Goal: Task Accomplishment & Management: Manage account settings

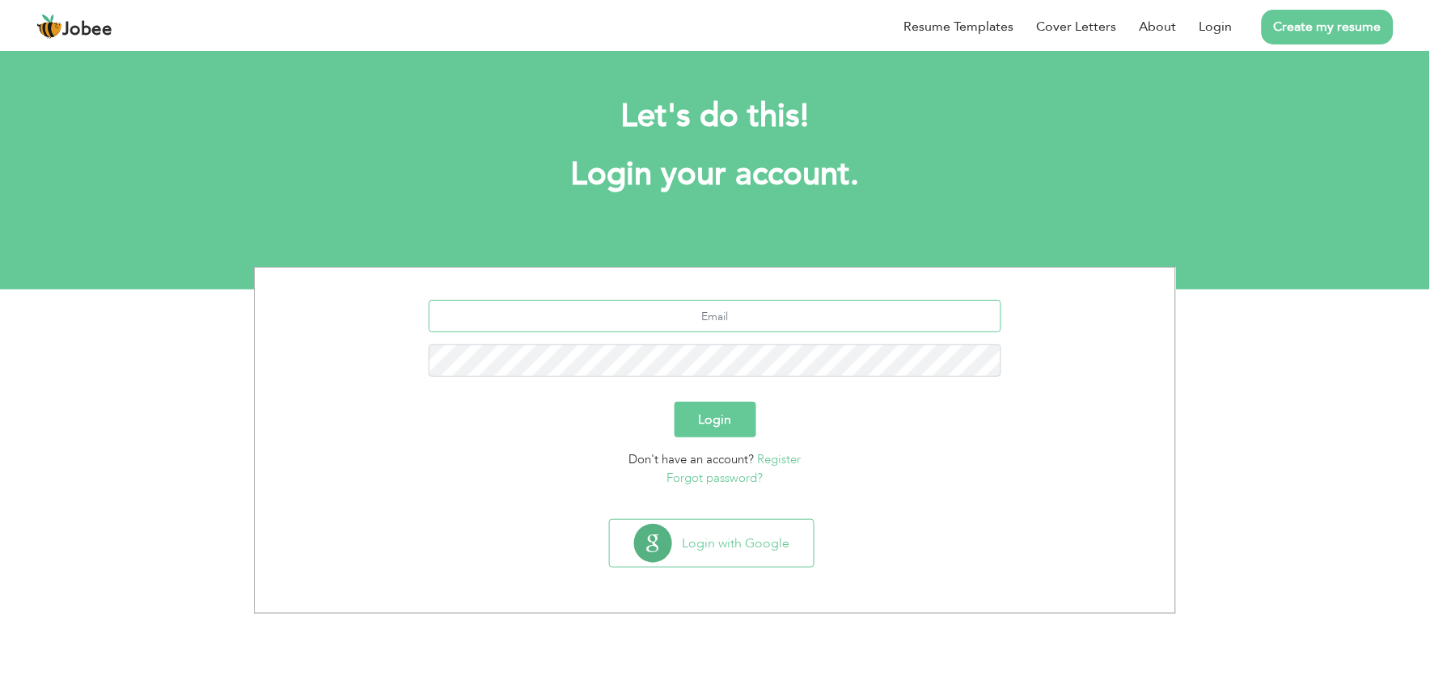
click at [613, 317] on input "text" at bounding box center [716, 316] width 574 height 32
type input "[EMAIL_ADDRESS][DOMAIN_NAME]"
click at [705, 422] on button "Login" at bounding box center [716, 420] width 82 height 36
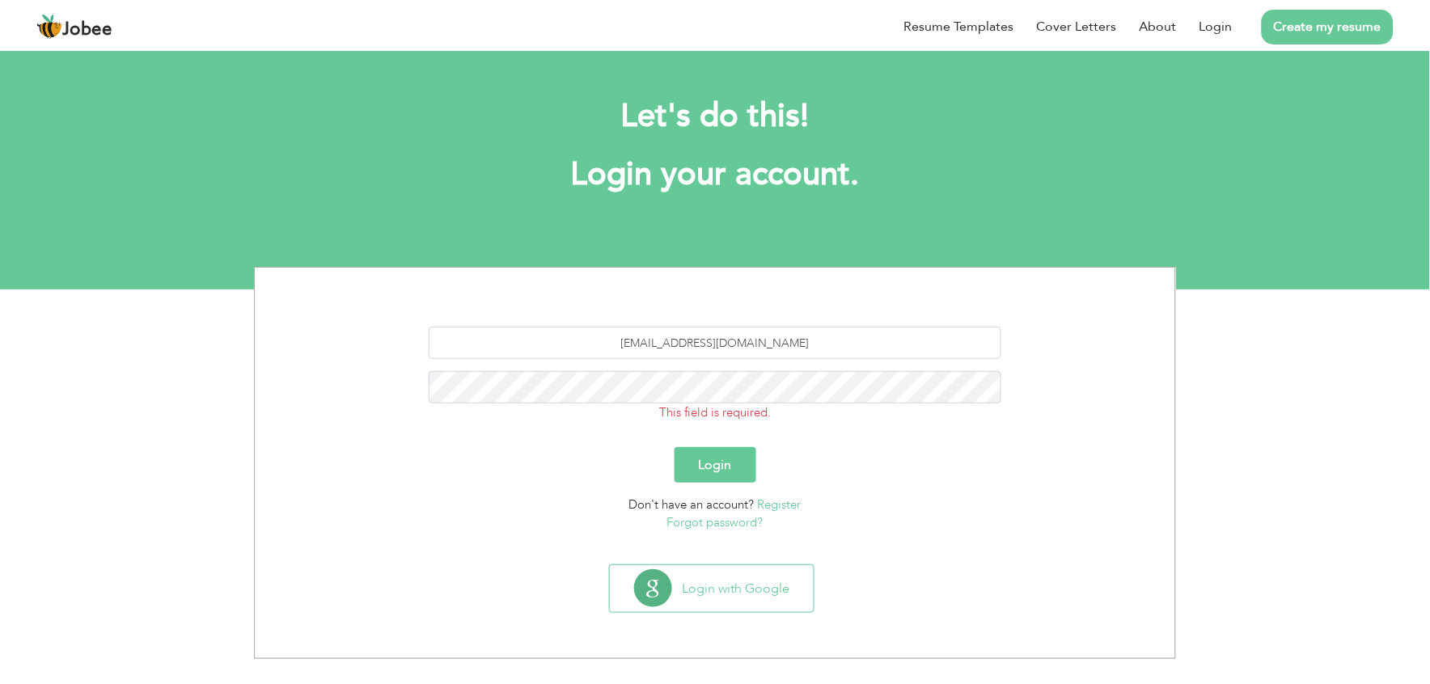
click at [775, 508] on link "Register" at bounding box center [780, 505] width 44 height 16
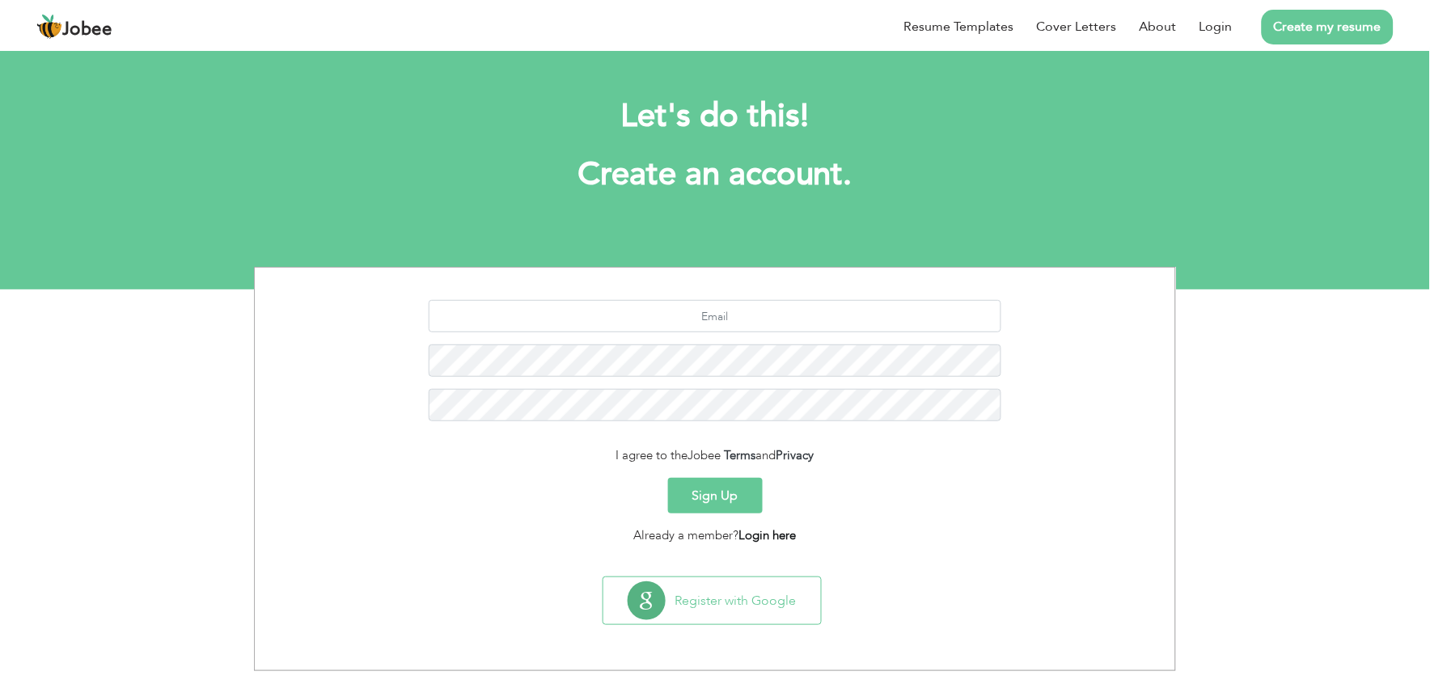
click at [770, 536] on link "Login here" at bounding box center [767, 536] width 57 height 16
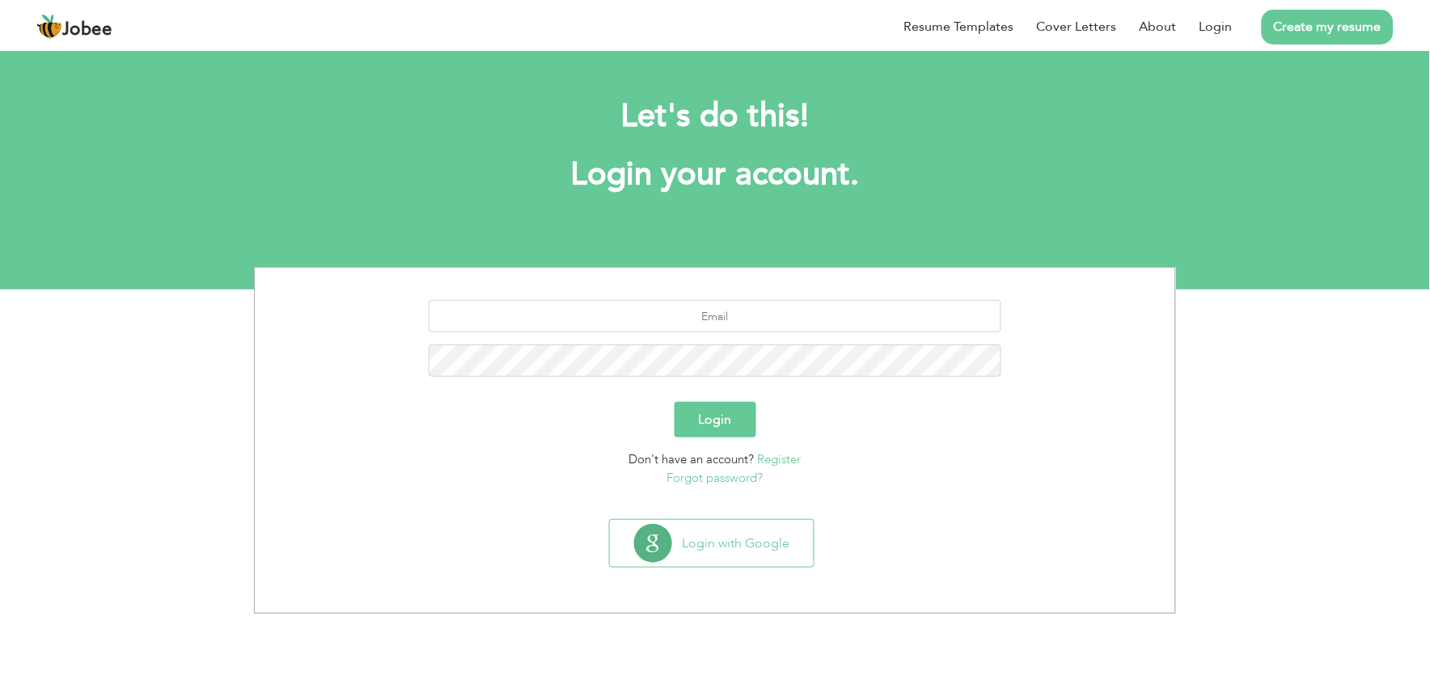
click at [720, 484] on link "Forgot password?" at bounding box center [715, 478] width 96 height 16
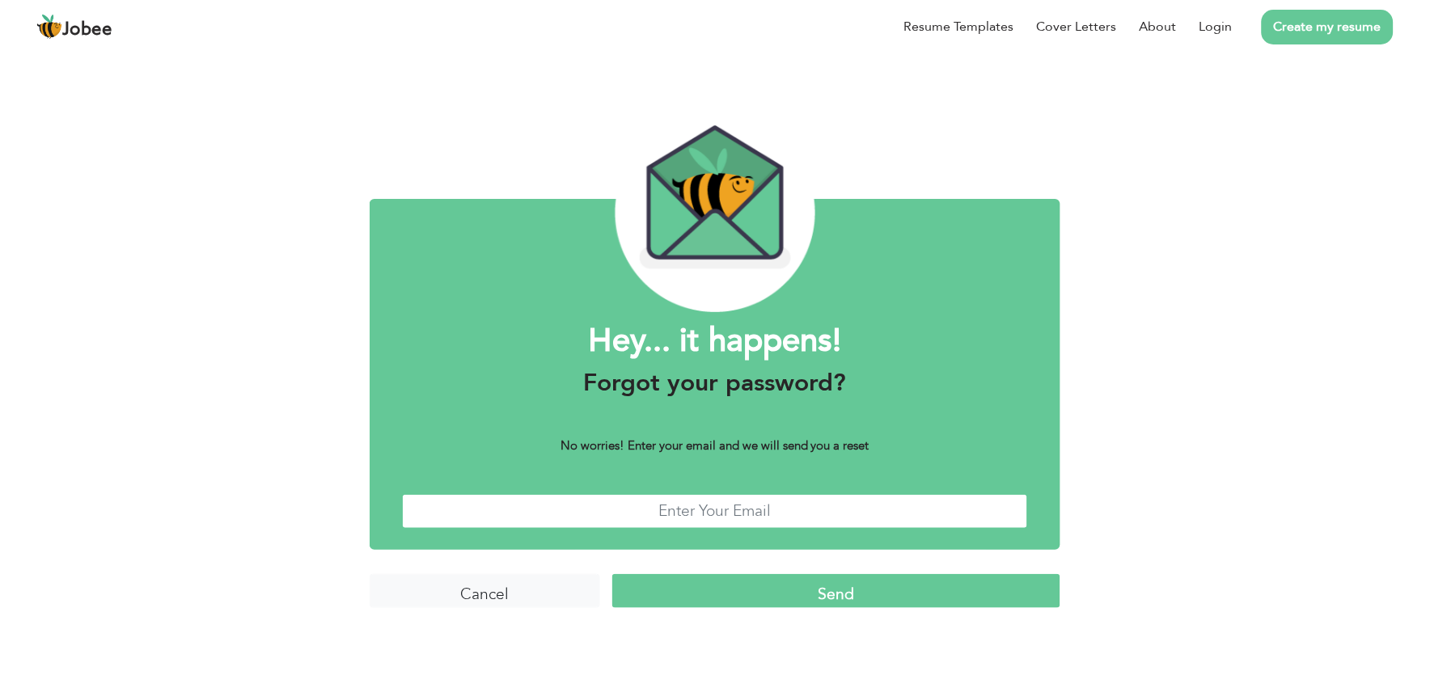
click at [672, 518] on input "text" at bounding box center [715, 511] width 626 height 35
type input "bilal129207@gmail.com"
click at [697, 574] on input "Send" at bounding box center [836, 591] width 448 height 35
click at [523, 583] on input "Cancel" at bounding box center [485, 591] width 231 height 35
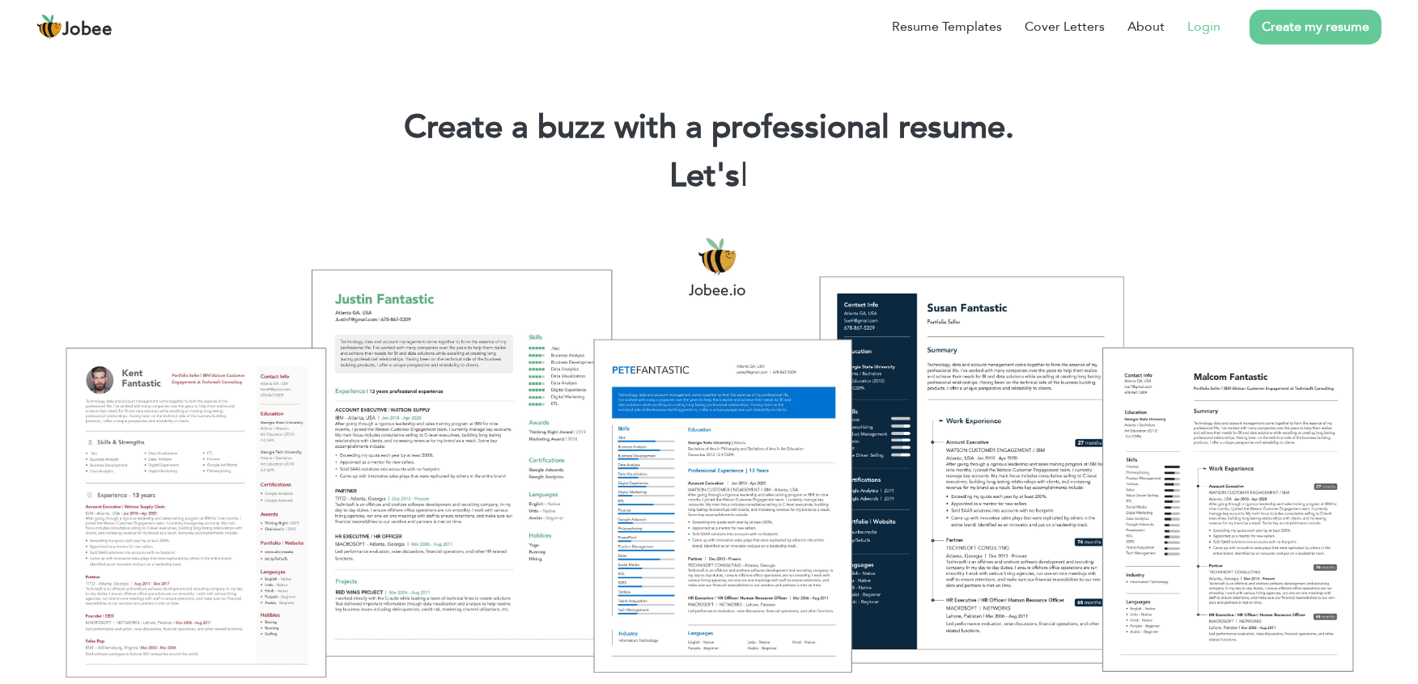
click at [1210, 20] on link "Login" at bounding box center [1203, 26] width 33 height 19
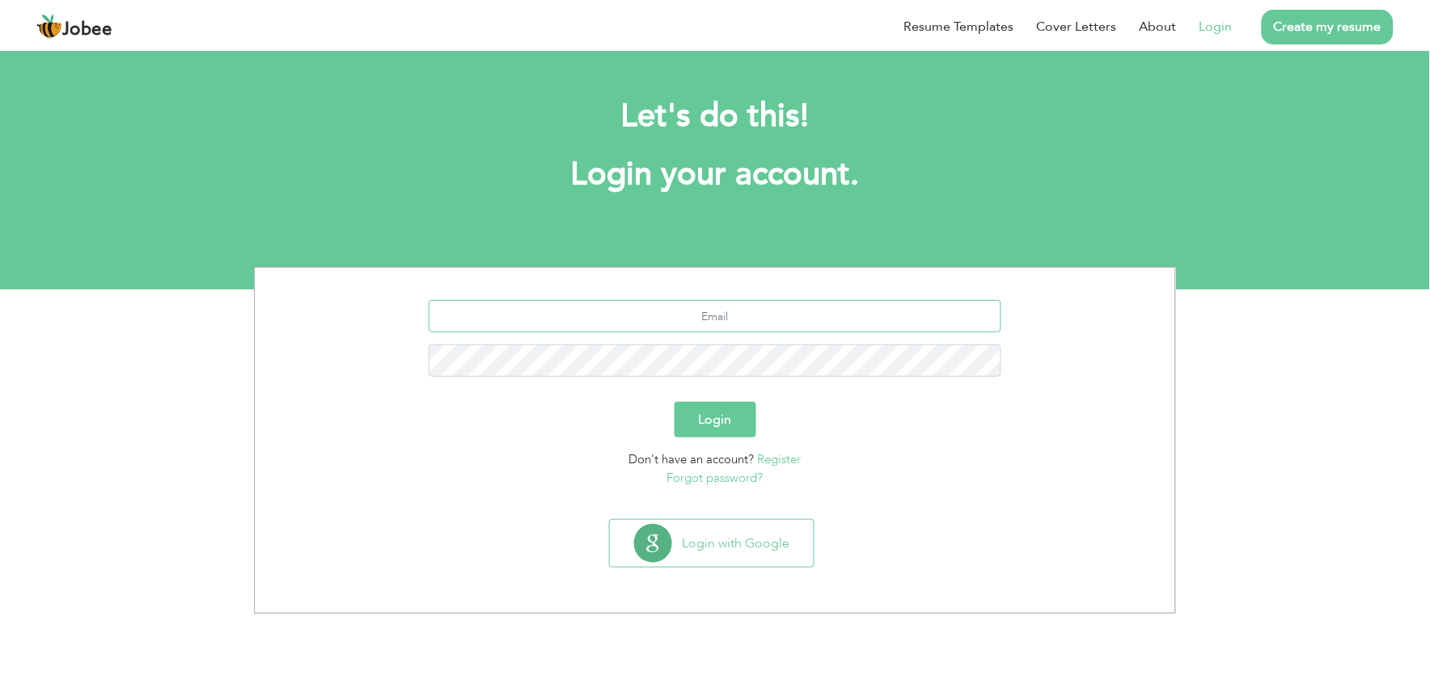
click at [755, 312] on input "text" at bounding box center [716, 316] width 574 height 32
type input "[EMAIL_ADDRESS][DOMAIN_NAME]"
click at [708, 411] on button "Login" at bounding box center [716, 420] width 82 height 36
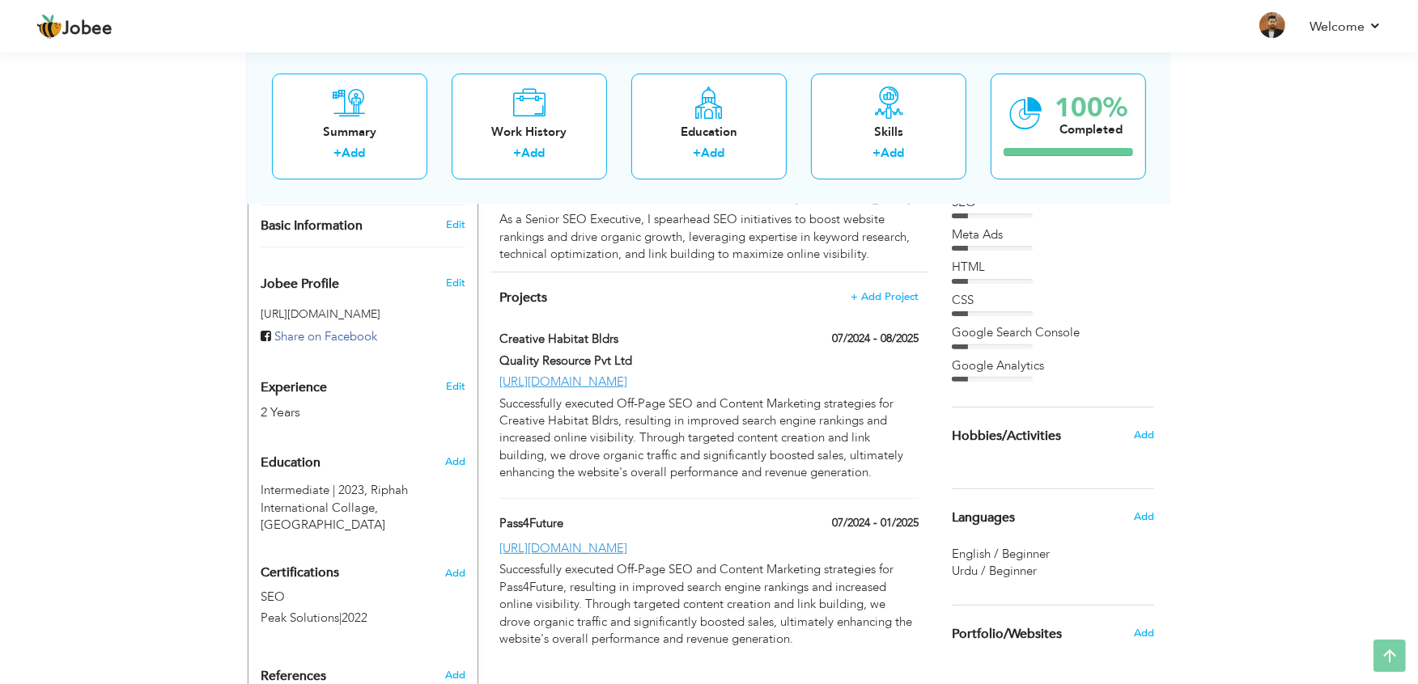
scroll to position [481, 0]
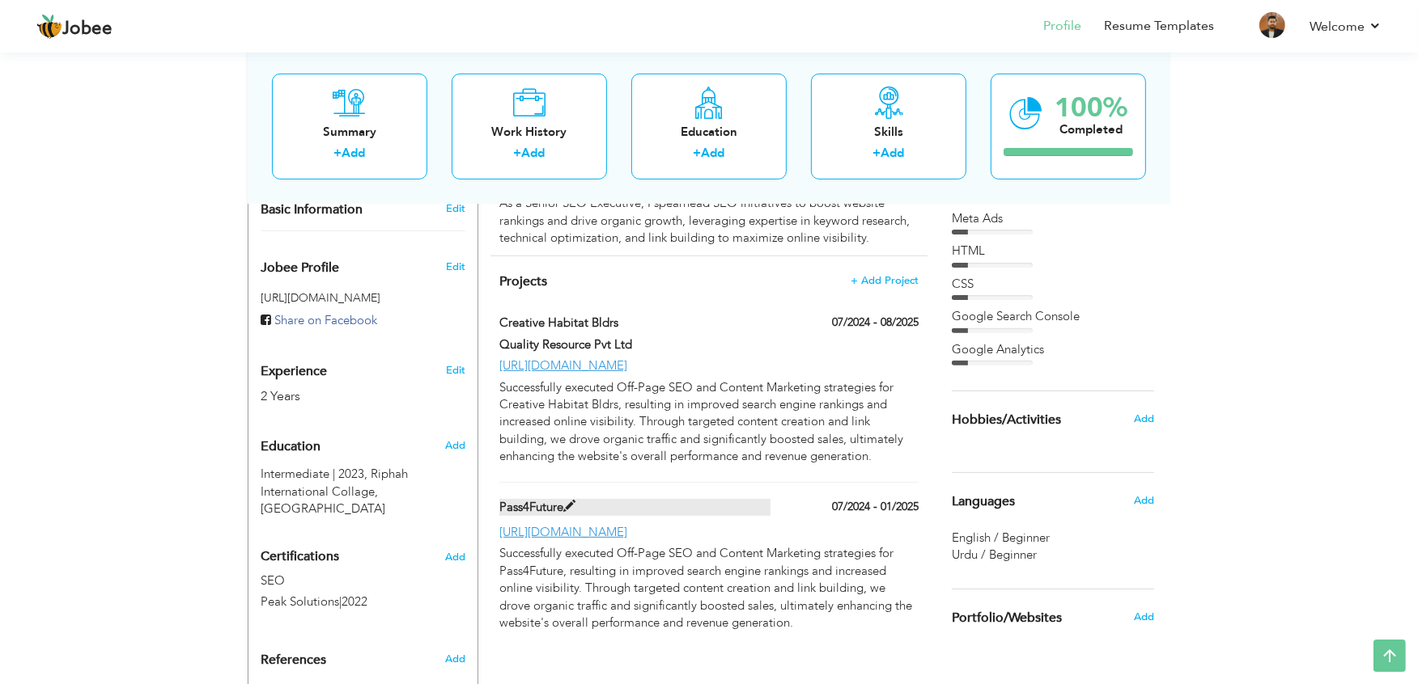
click at [569, 501] on span at bounding box center [569, 507] width 12 height 12
type input "Pass4Future"
type input "07/2024"
type input "01/2025"
type input "https://www.pass4future.com/"
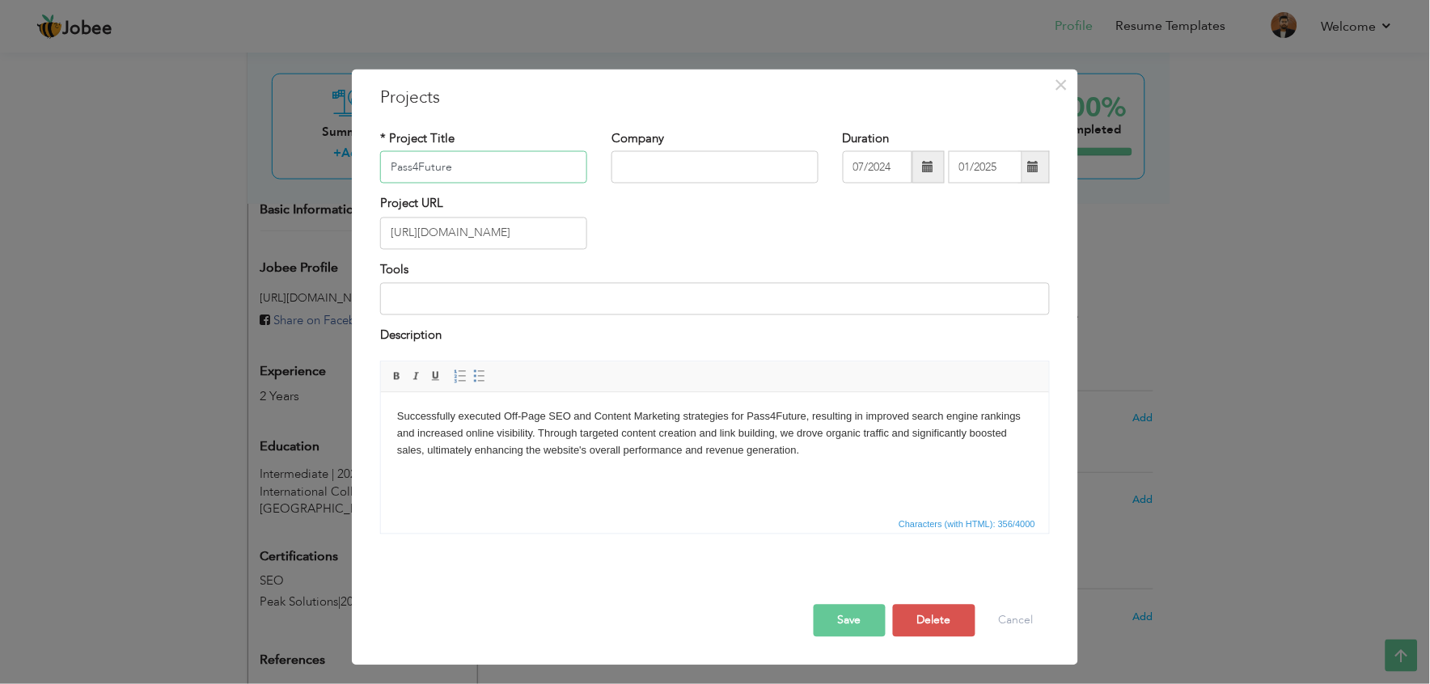
click at [519, 174] on input "Pass4Future" at bounding box center [483, 167] width 207 height 32
click at [519, 175] on input "Pass4Future" at bounding box center [483, 167] width 207 height 32
click at [449, 236] on input "https://www.pass4future.com/" at bounding box center [483, 233] width 207 height 32
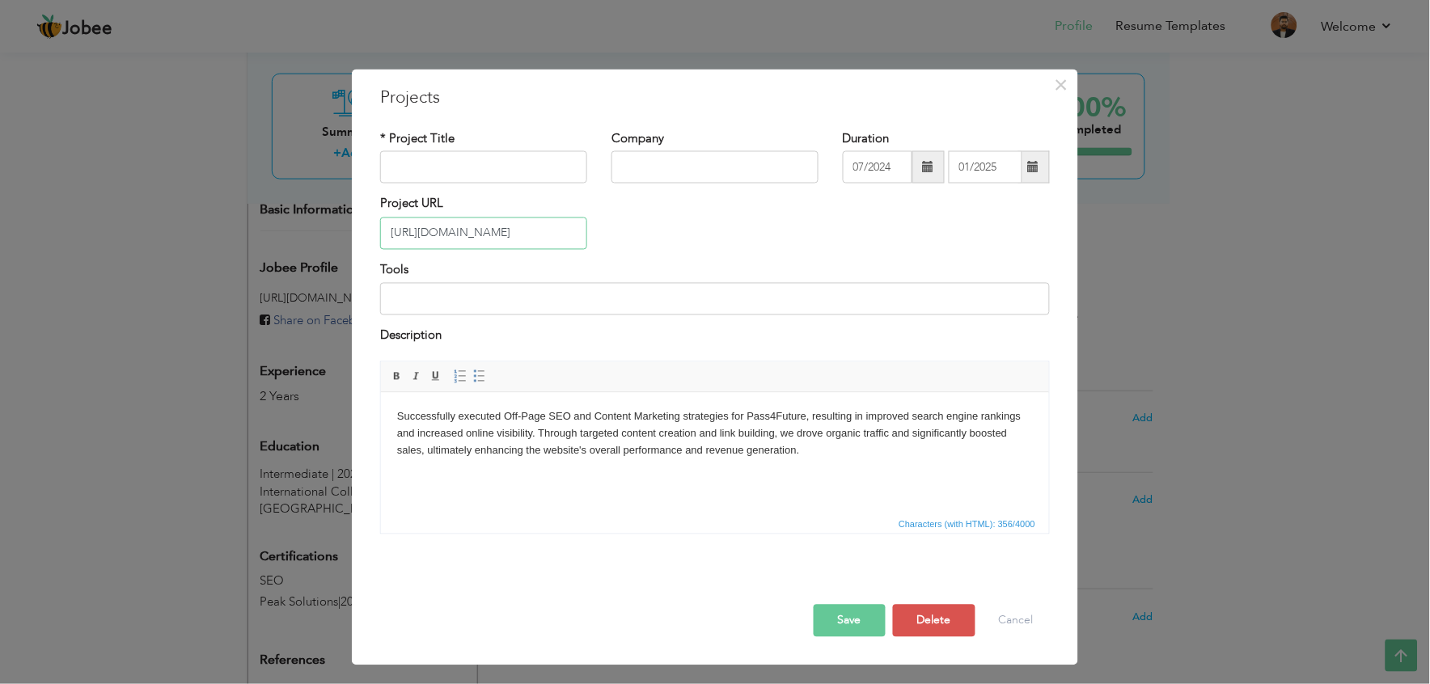
click at [449, 236] on input "https://www.pass4future.com/" at bounding box center [483, 233] width 207 height 32
paste input "squarehvac"
type input "[URL][DOMAIN_NAME]"
drag, startPoint x: 747, startPoint y: 415, endPoint x: 803, endPoint y: 409, distance: 56.1
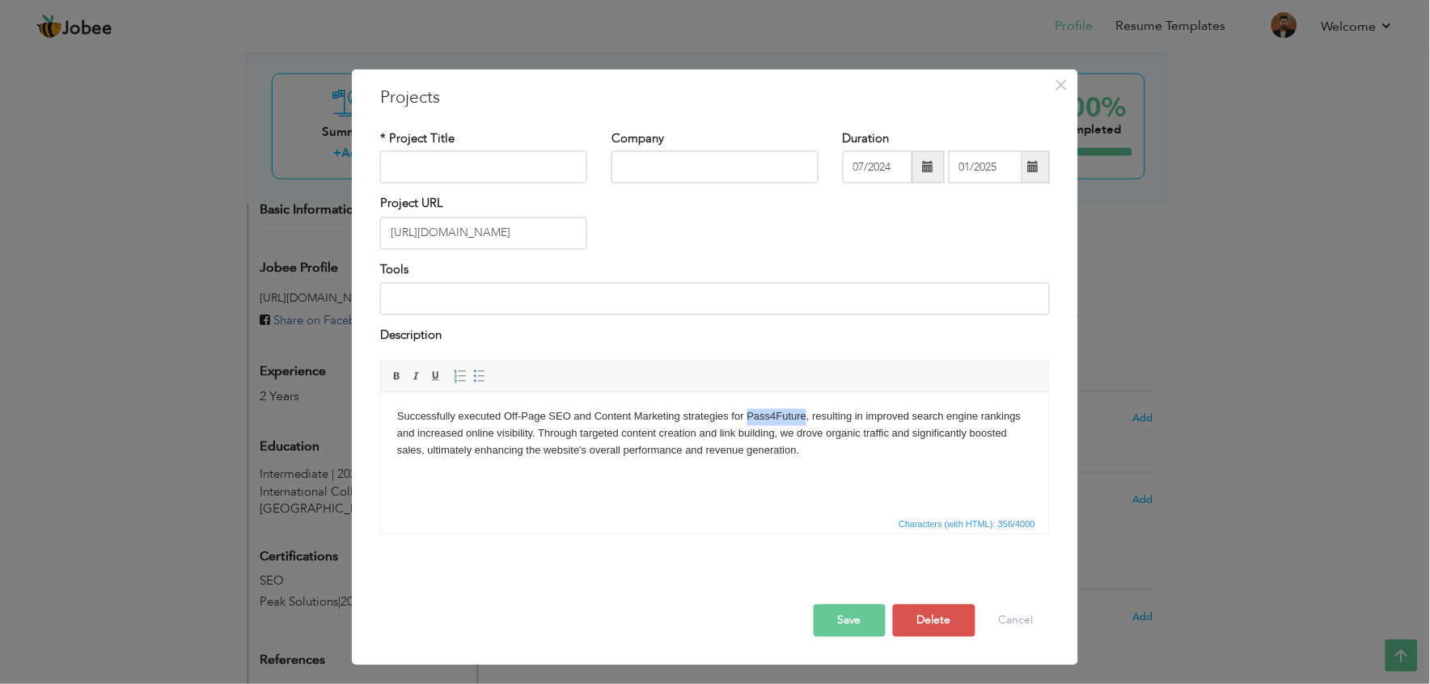
click at [803, 409] on body "Successfully executed Off-Page SEO and Content Marketing strategies for Pass4Fu…" at bounding box center [714, 434] width 636 height 50
drag, startPoint x: 809, startPoint y: 413, endPoint x: 746, endPoint y: 414, distance: 63.1
click at [746, 414] on body "Successfully executed Off-Page SEO and Content Marketing strategies for Square …" at bounding box center [714, 434] width 636 height 50
copy body "Square HVAC"
click at [480, 167] on input "text" at bounding box center [483, 167] width 207 height 32
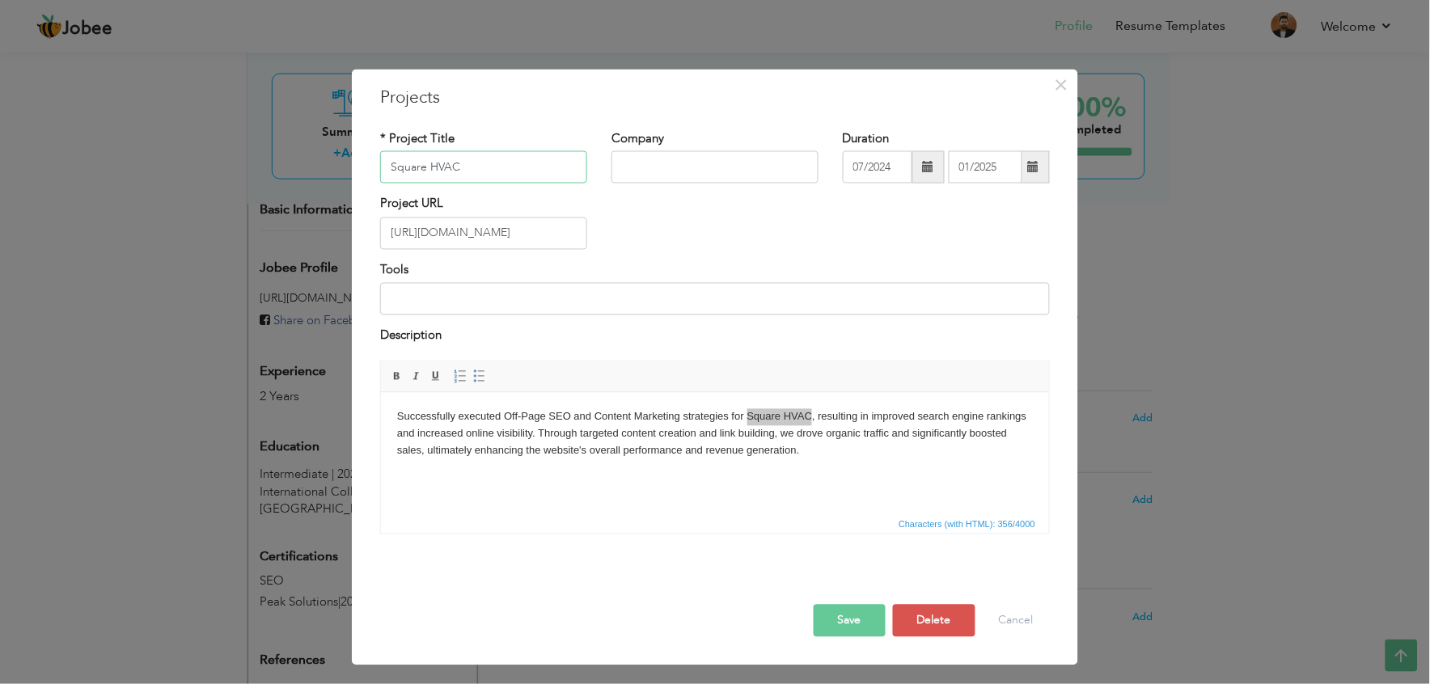
type input "Square HVAC"
click at [850, 609] on button "Save" at bounding box center [850, 620] width 72 height 32
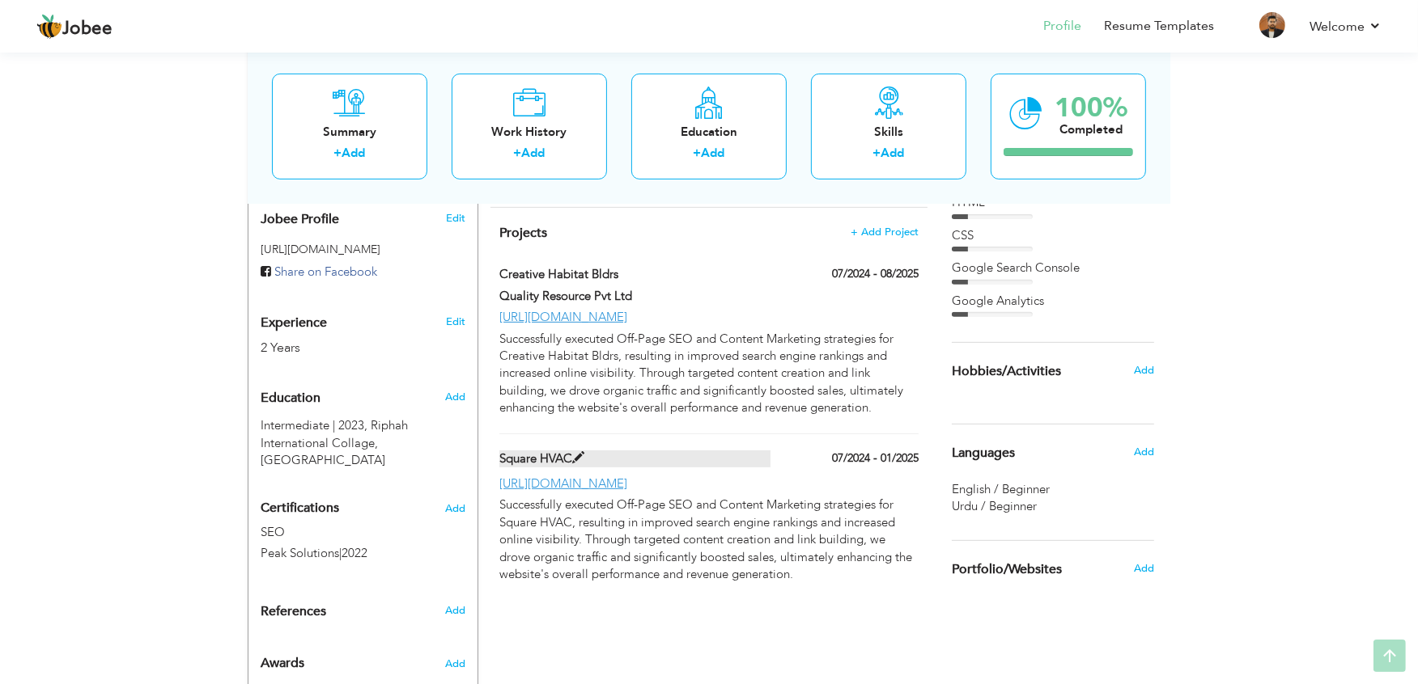
scroll to position [544, 0]
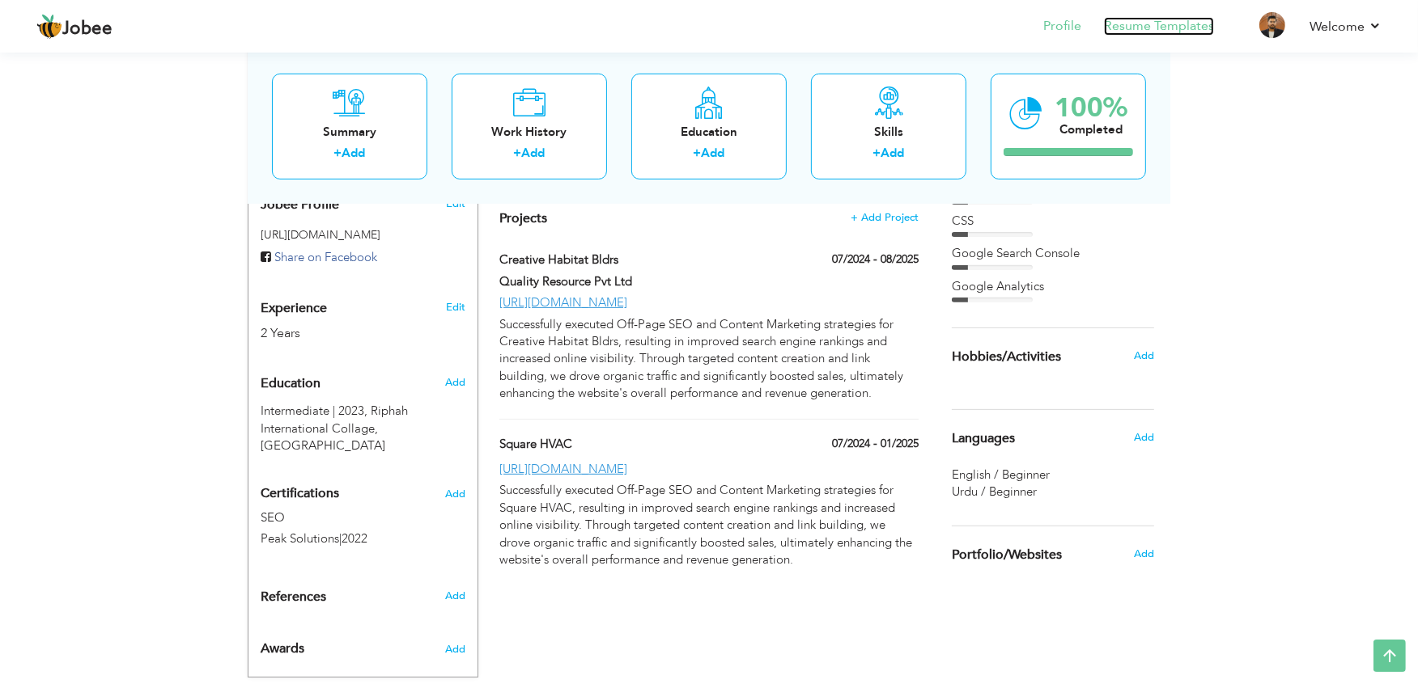
click at [1163, 19] on link "Resume Templates" at bounding box center [1159, 26] width 110 height 19
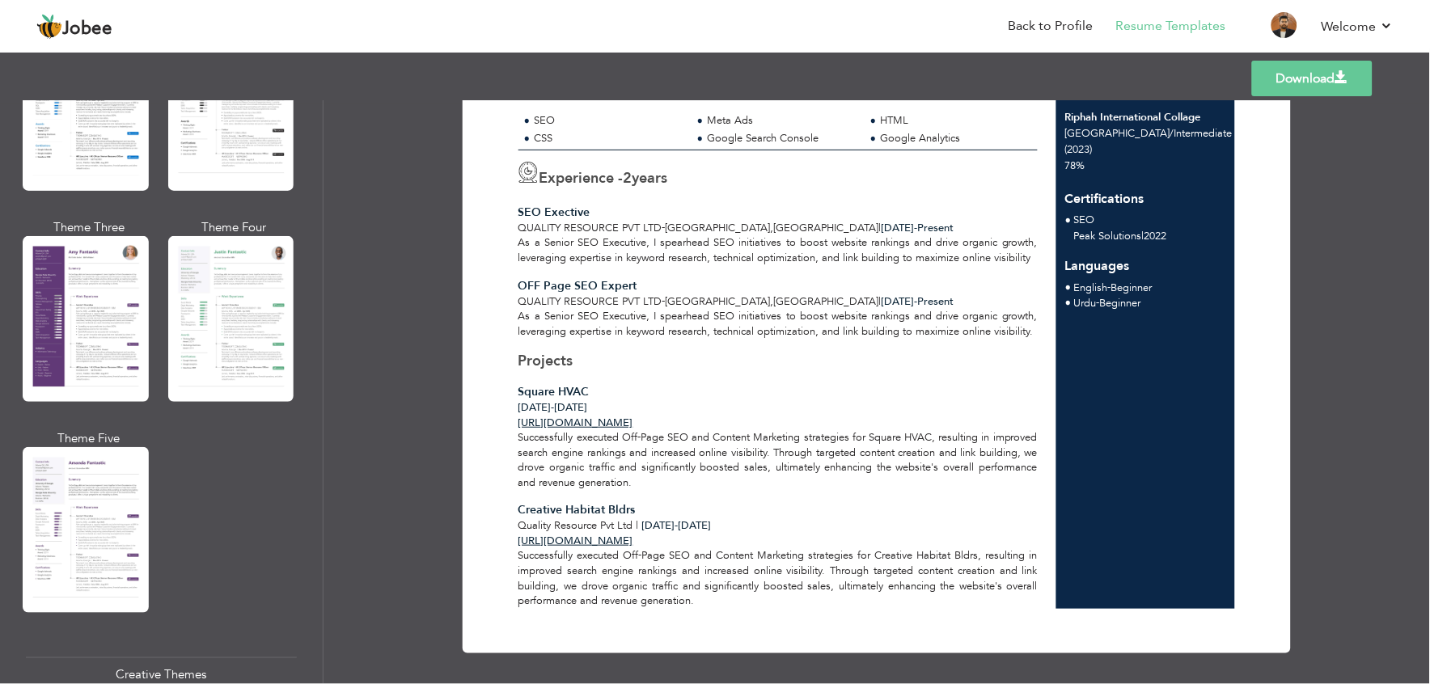
scroll to position [1628, 0]
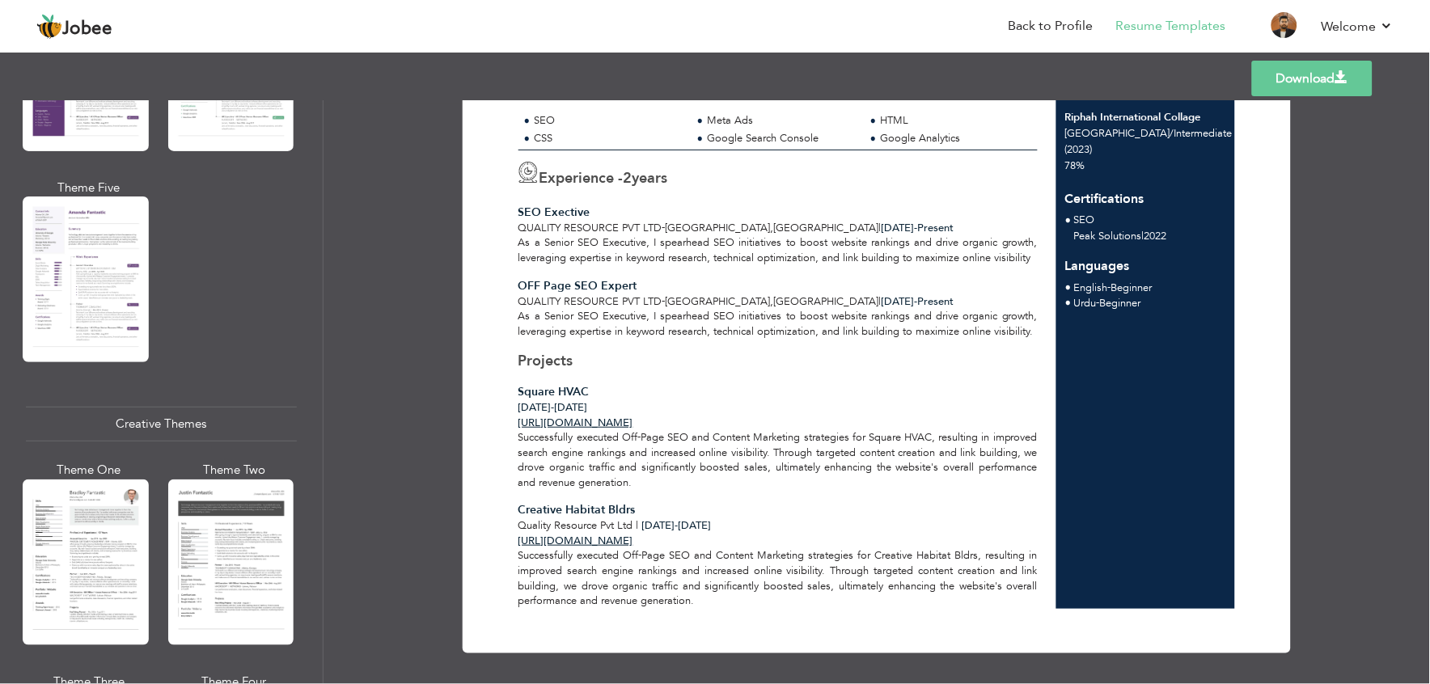
click at [252, 531] on div at bounding box center [231, 563] width 126 height 166
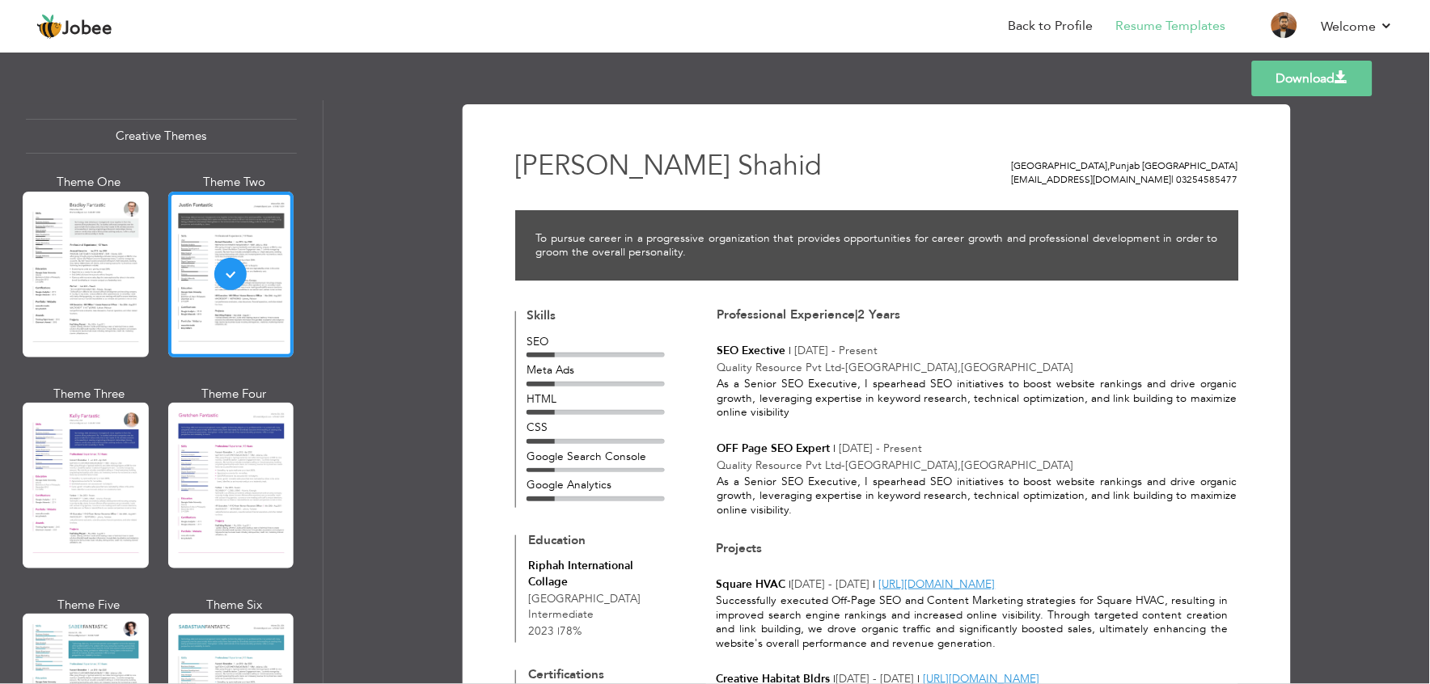
scroll to position [1945, 0]
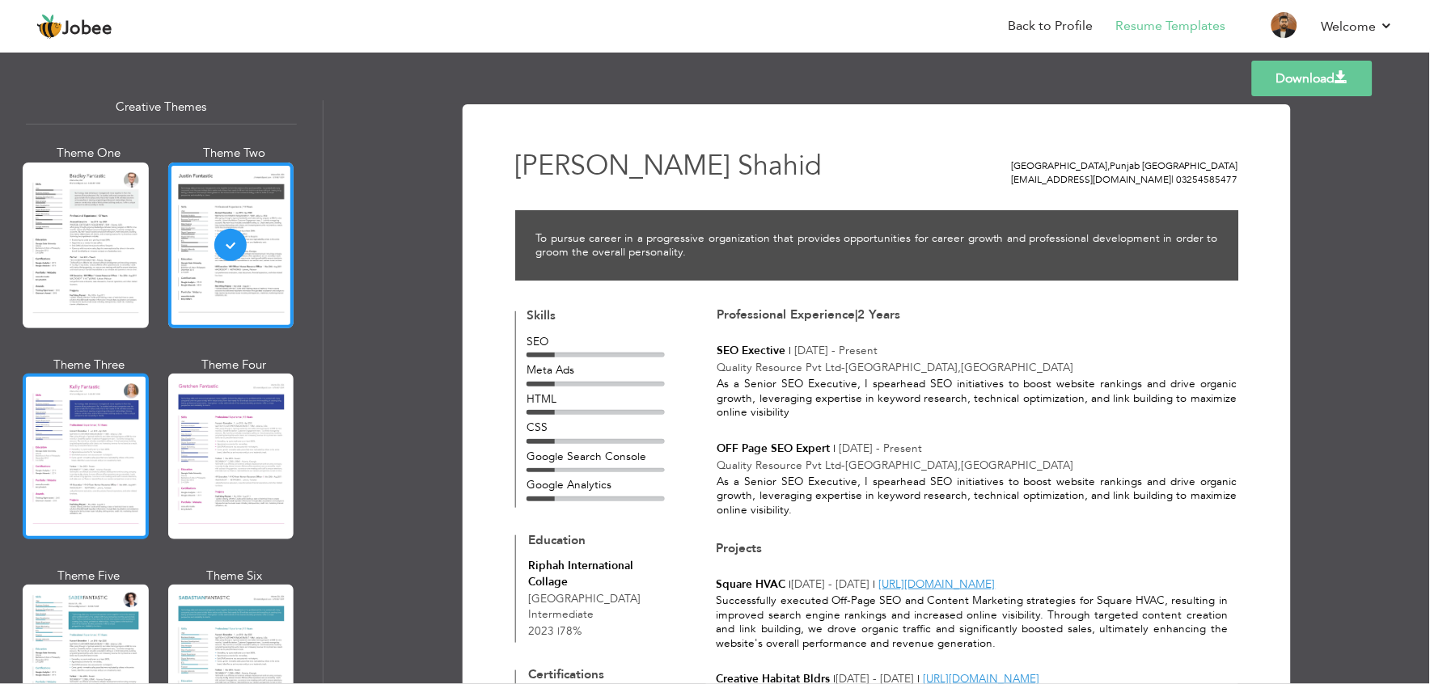
click at [97, 384] on div at bounding box center [86, 457] width 126 height 166
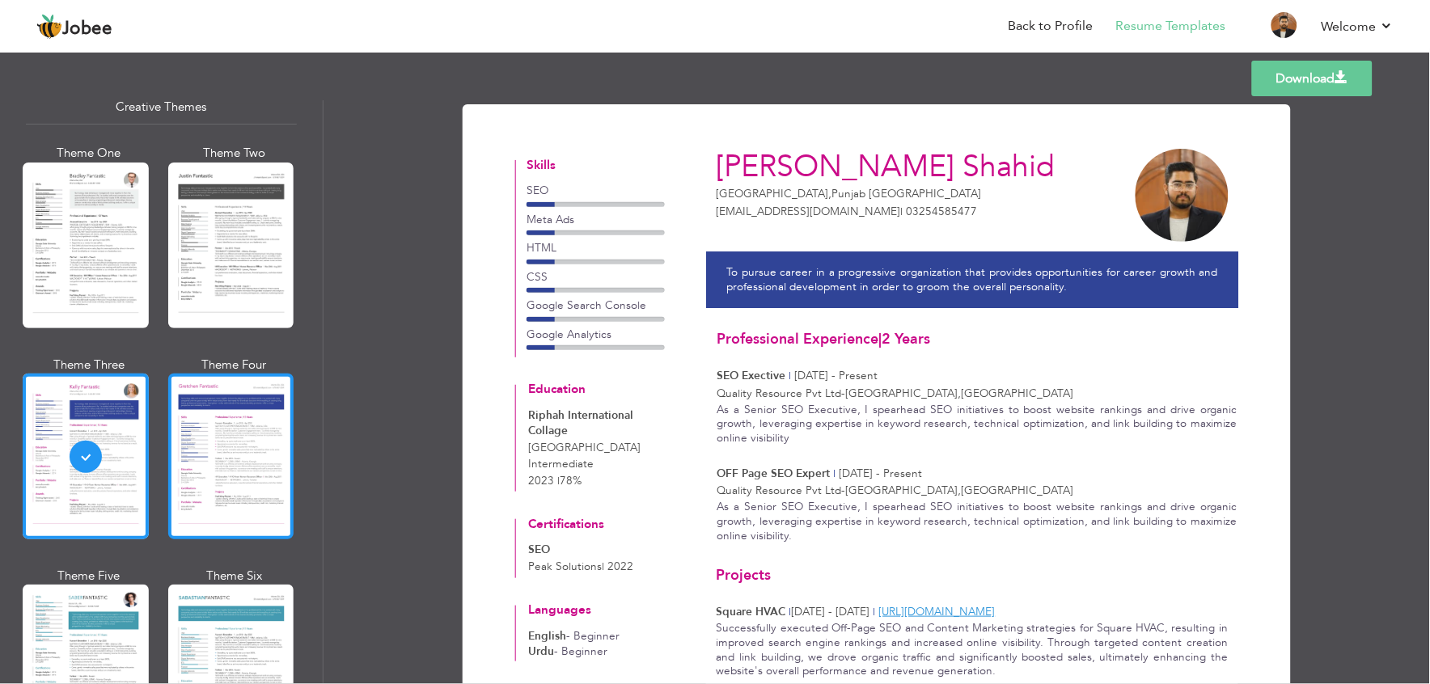
click at [209, 448] on div at bounding box center [231, 457] width 126 height 166
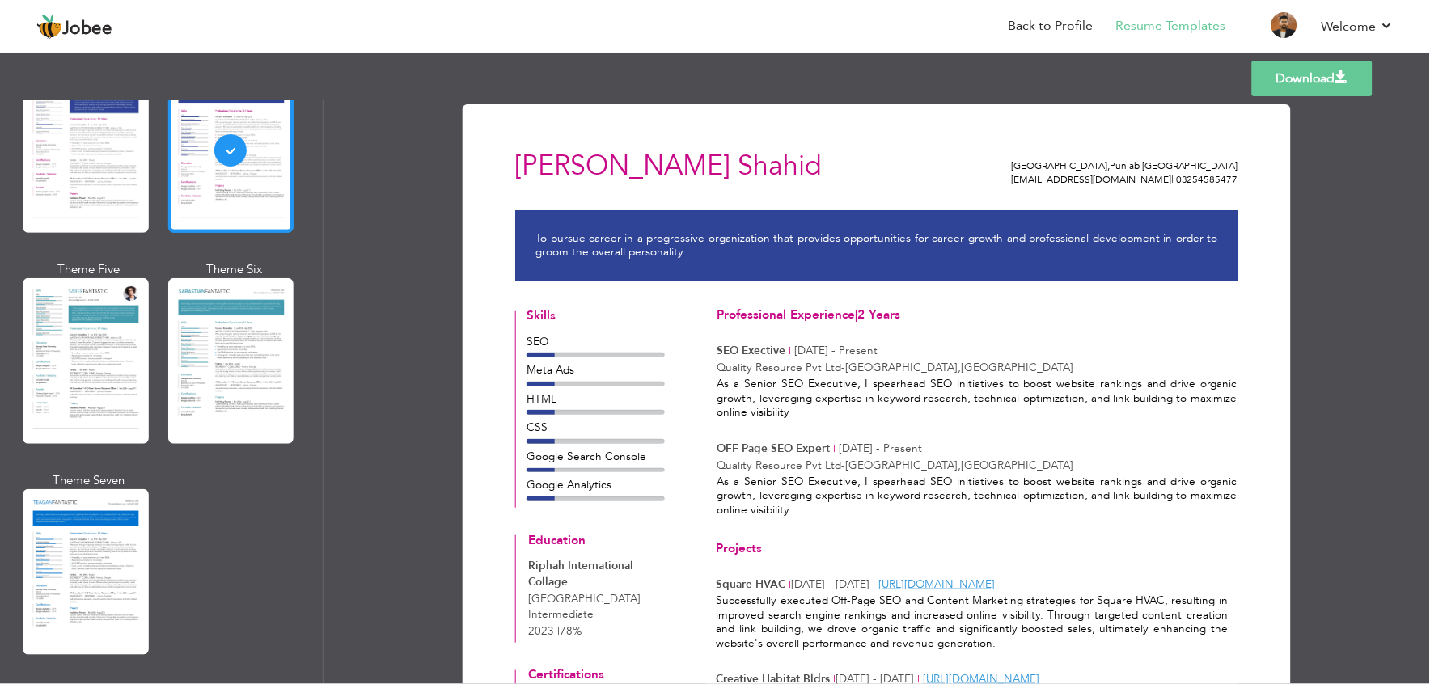
scroll to position [2722, 0]
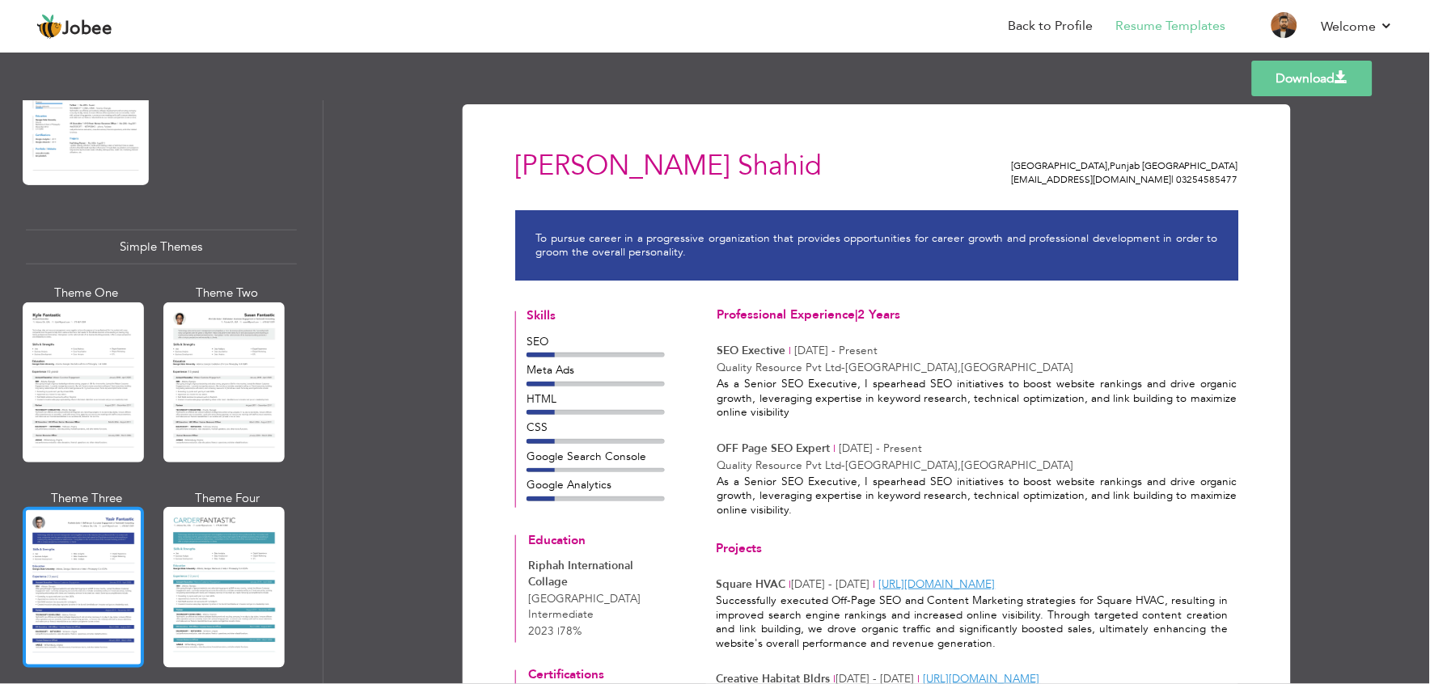
click at [93, 507] on div at bounding box center [83, 587] width 121 height 160
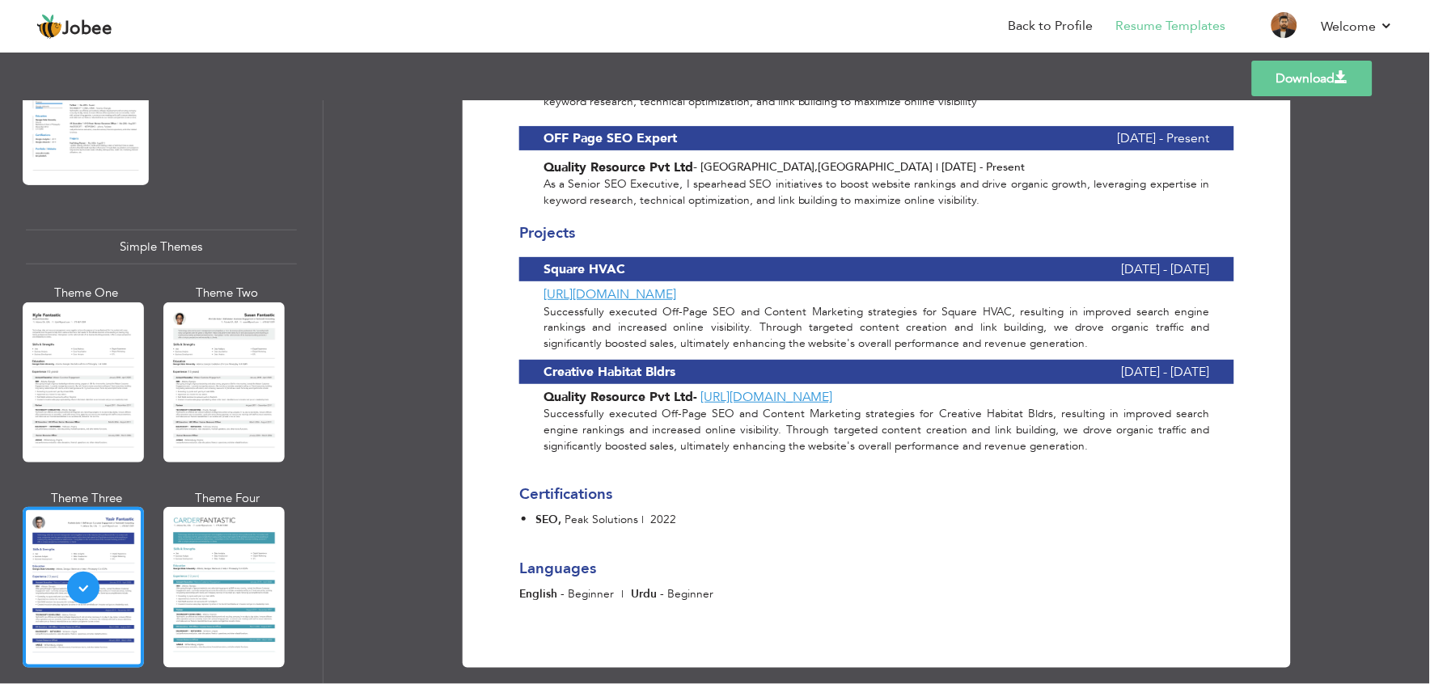
scroll to position [0, 0]
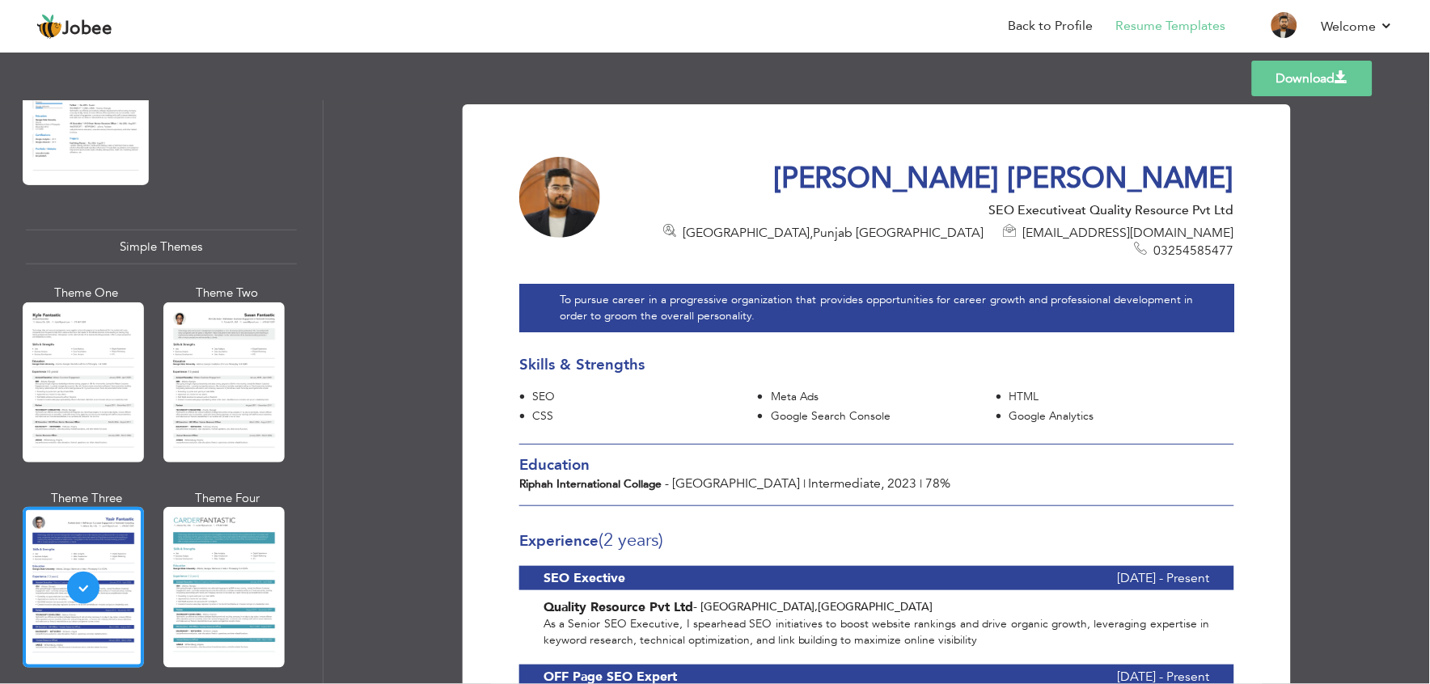
click at [1316, 87] on link "Download" at bounding box center [1312, 79] width 121 height 36
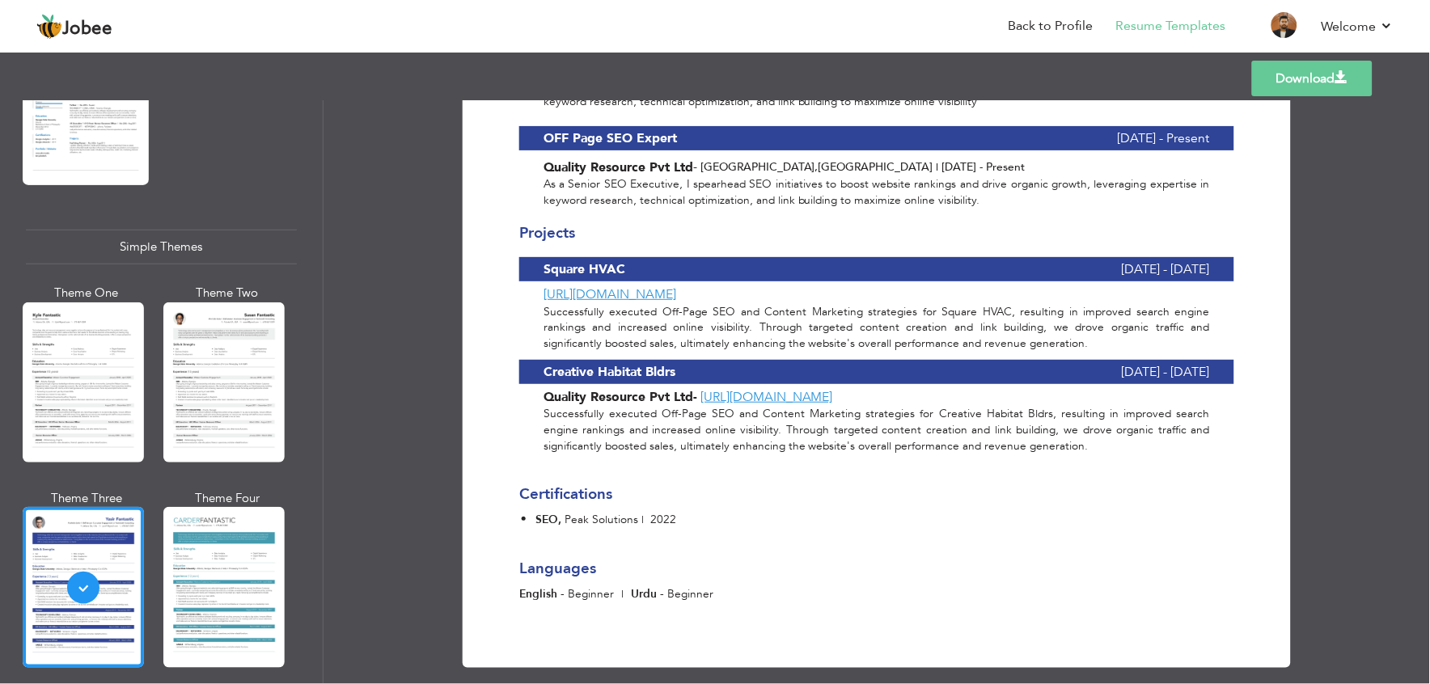
click at [1307, 85] on link "Download" at bounding box center [1312, 79] width 121 height 36
